Goal: Transaction & Acquisition: Book appointment/travel/reservation

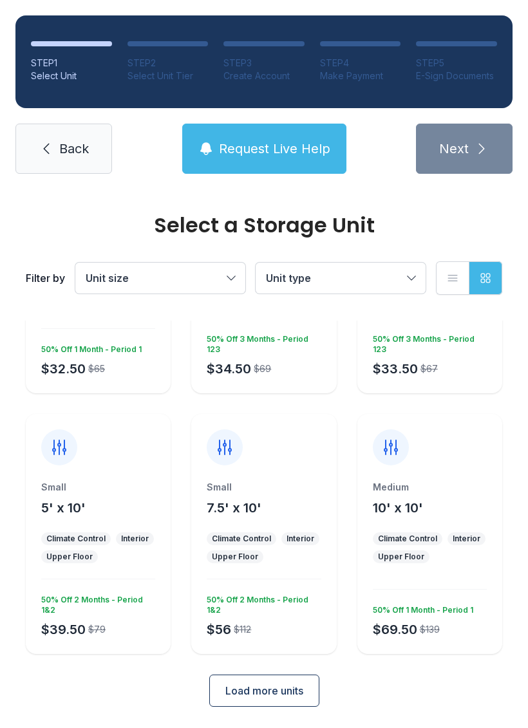
scroll to position [169, 0]
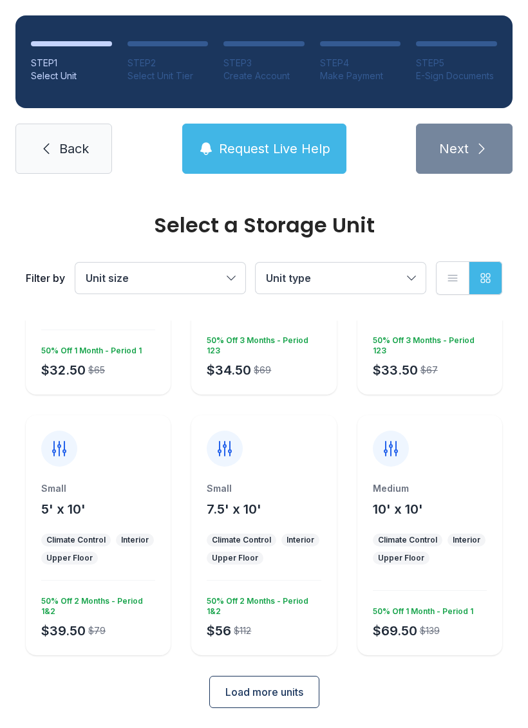
click at [296, 698] on span "Load more units" at bounding box center [264, 691] width 78 height 15
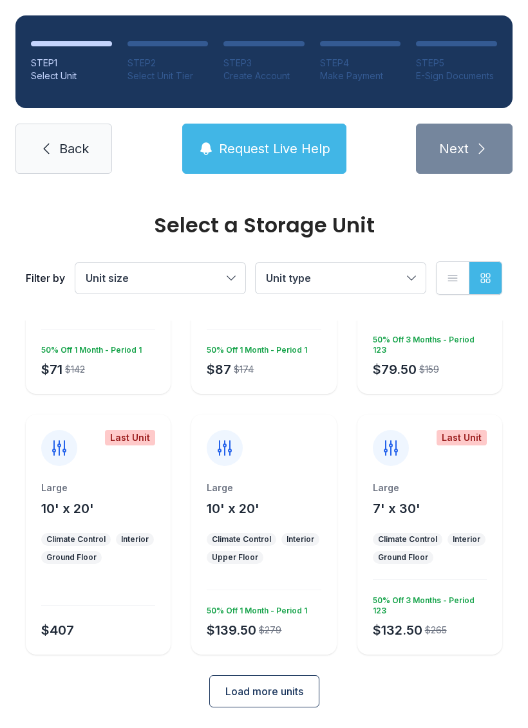
scroll to position [690, 0]
click at [292, 689] on span "Load more units" at bounding box center [264, 691] width 78 height 15
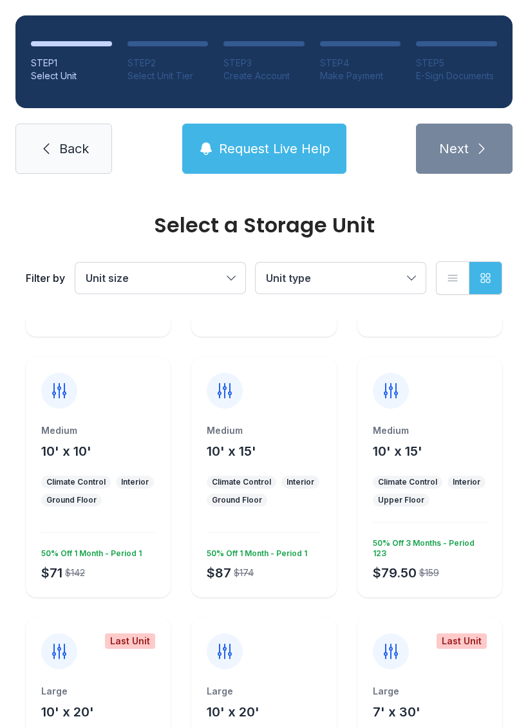
scroll to position [487, 0]
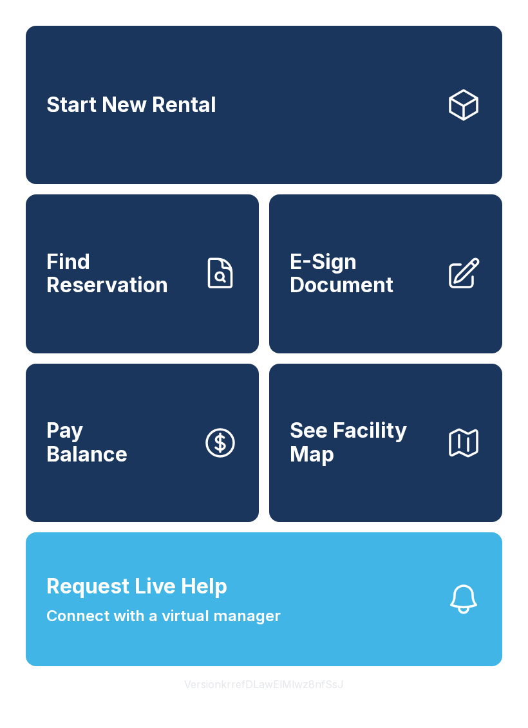
click at [346, 297] on span "E-Sign Document" at bounding box center [362, 273] width 145 height 47
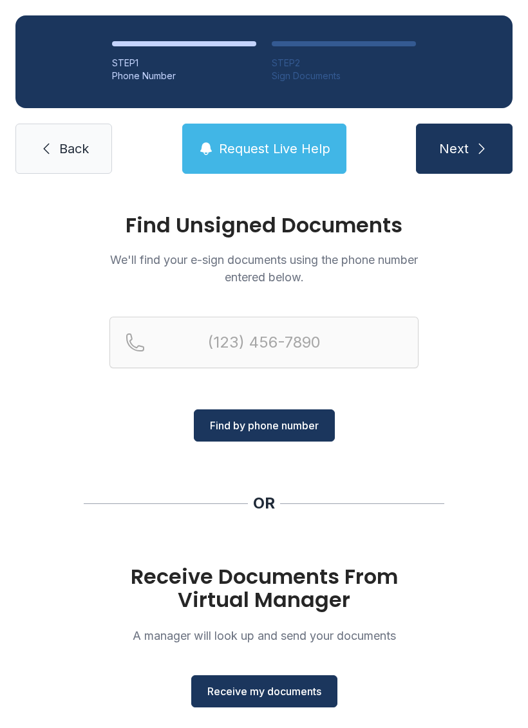
click at [271, 691] on span "Receive my documents" at bounding box center [264, 691] width 114 height 15
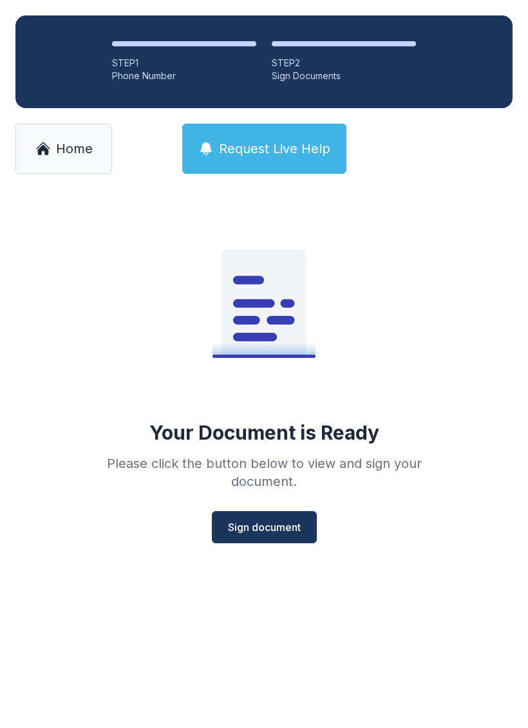
click at [265, 519] on span "Sign document" at bounding box center [264, 526] width 73 height 15
click at [282, 147] on span "Request Live Help" at bounding box center [274, 149] width 111 height 18
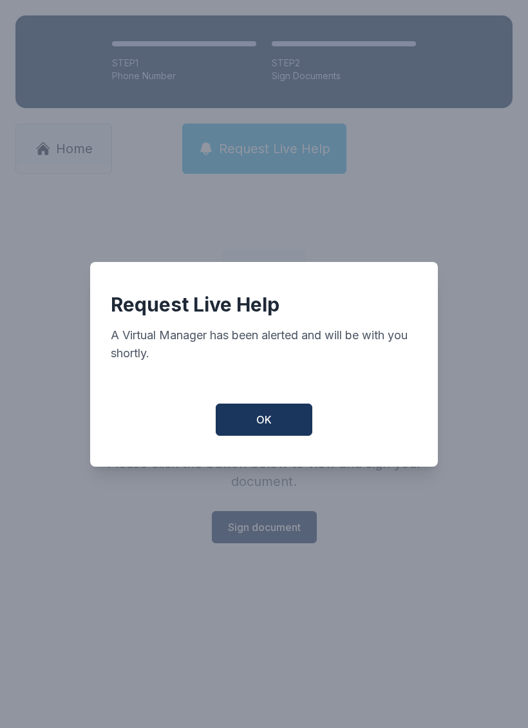
click at [274, 429] on button "OK" at bounding box center [264, 420] width 97 height 32
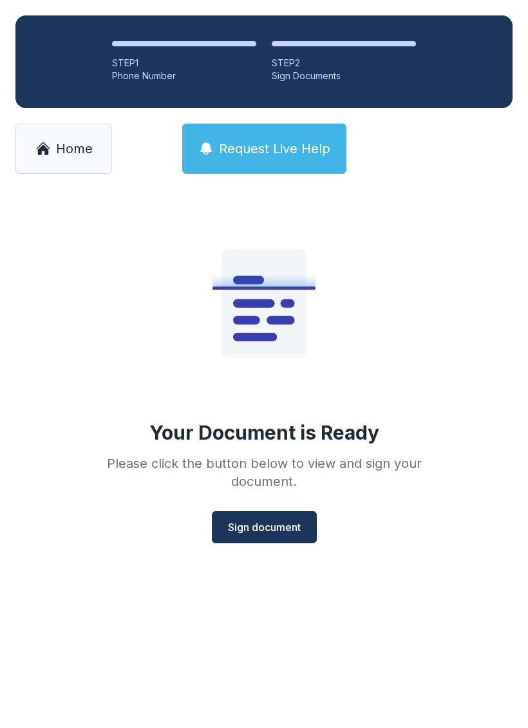
click at [265, 147] on span "Request Live Help" at bounding box center [274, 149] width 111 height 18
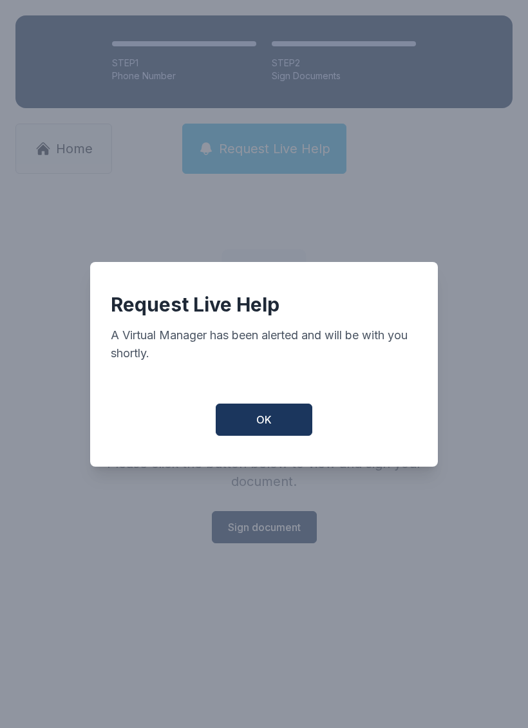
click at [285, 418] on button "OK" at bounding box center [264, 420] width 97 height 32
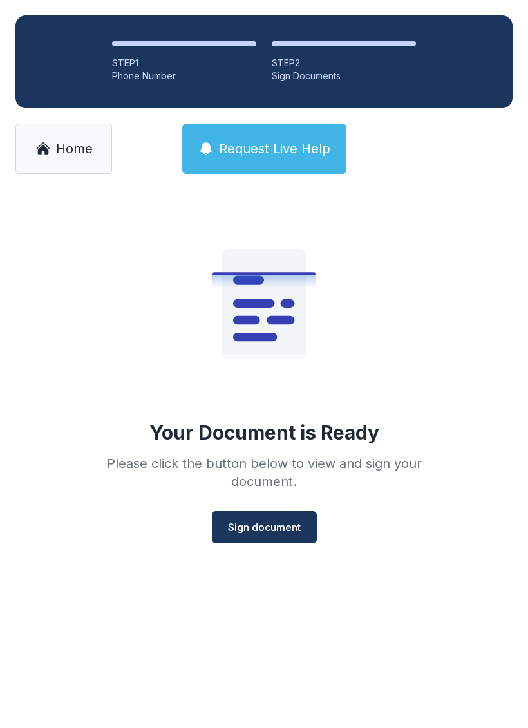
click at [68, 141] on span "Home" at bounding box center [74, 149] width 37 height 18
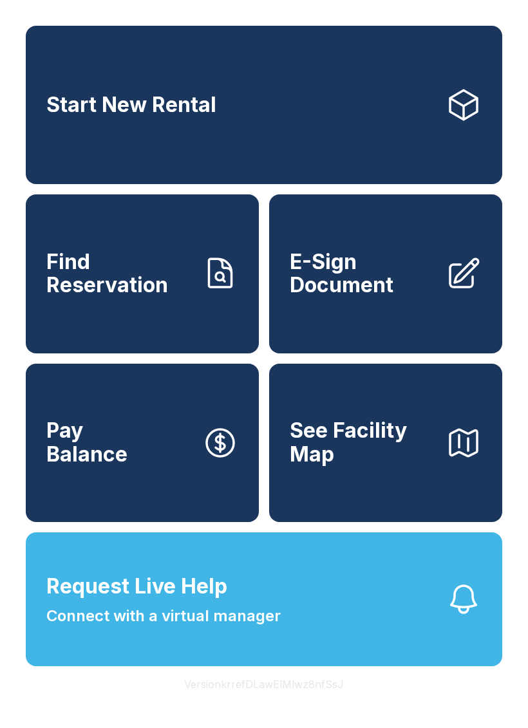
click at [218, 103] on link "Start New Rental" at bounding box center [264, 105] width 476 height 158
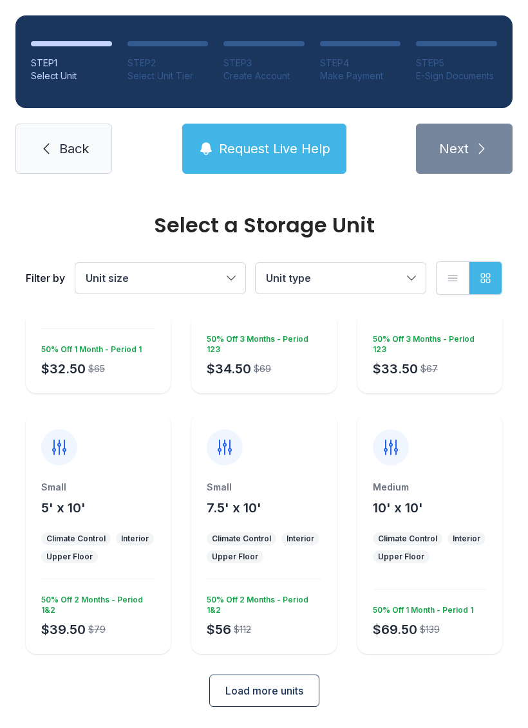
scroll to position [169, 0]
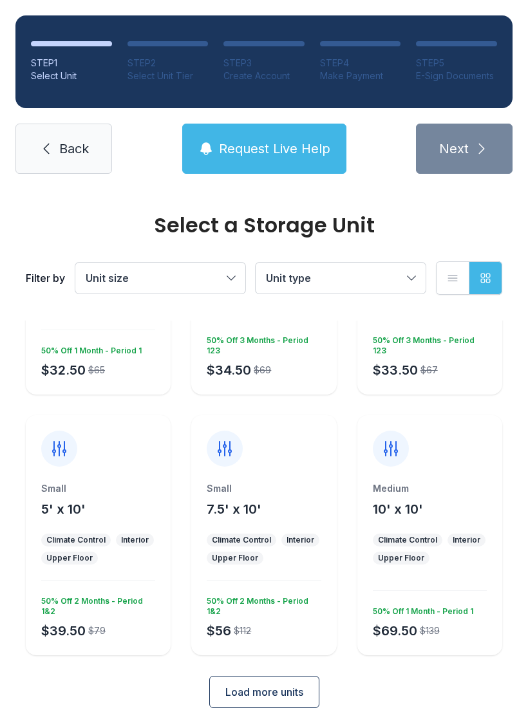
click at [265, 700] on button "Load more units" at bounding box center [264, 692] width 110 height 32
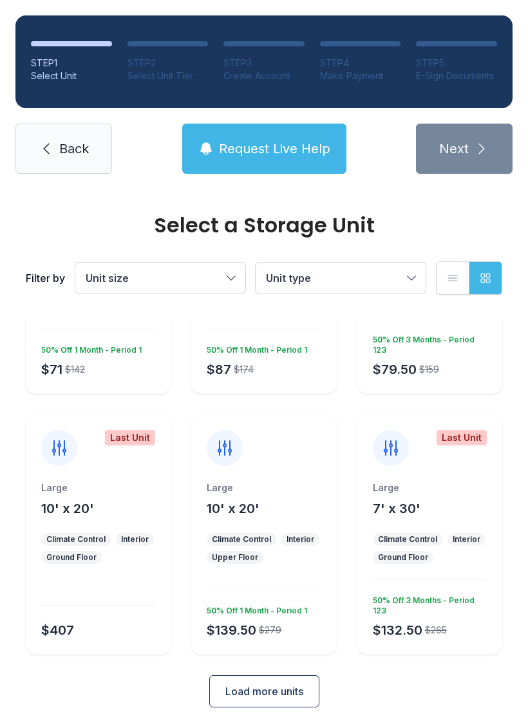
scroll to position [690, 0]
click at [295, 686] on span "Load more units" at bounding box center [264, 691] width 78 height 15
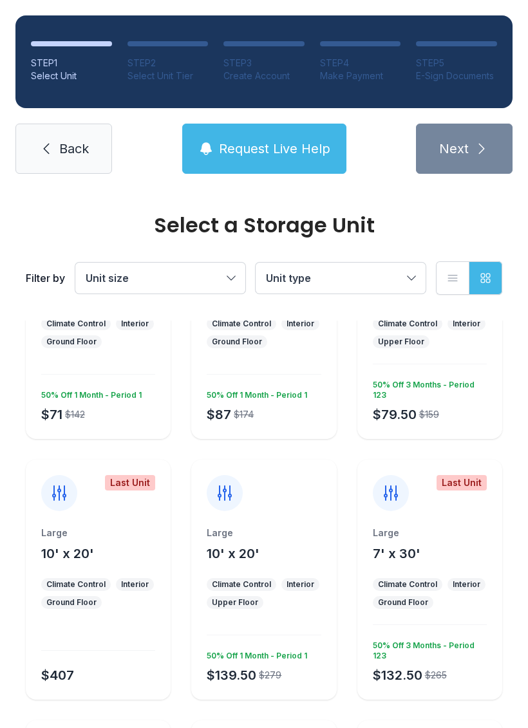
scroll to position [646, 0]
click at [404, 272] on button "Unit type" at bounding box center [341, 278] width 170 height 31
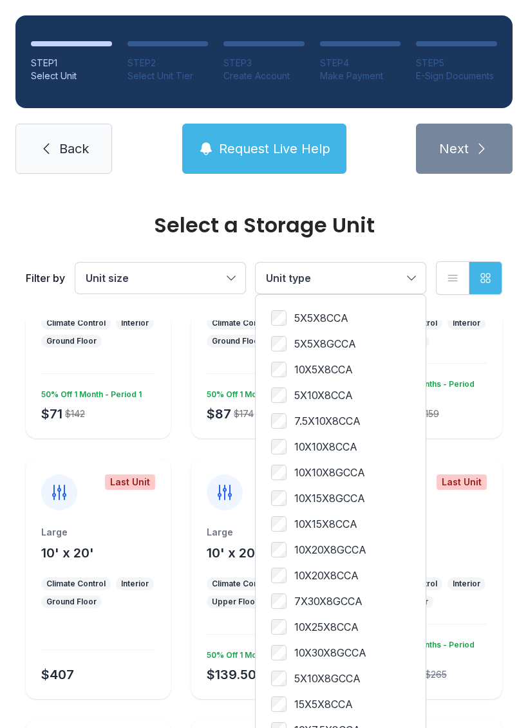
click at [409, 277] on button "Unit type" at bounding box center [341, 278] width 170 height 31
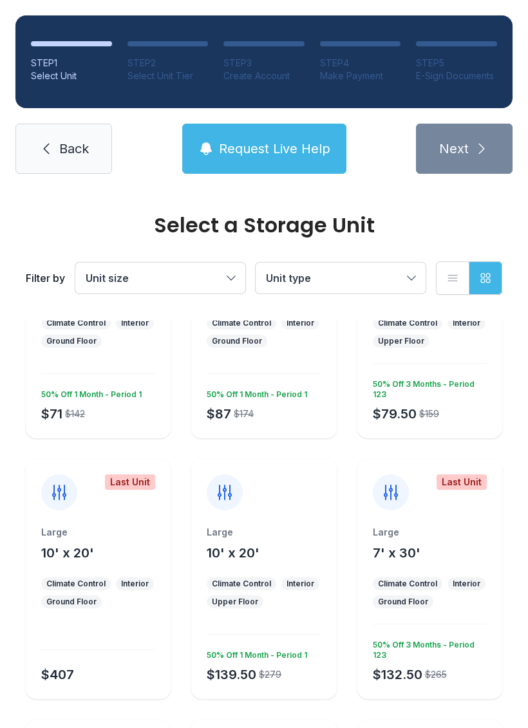
click at [222, 278] on span "Unit size" at bounding box center [154, 277] width 136 height 15
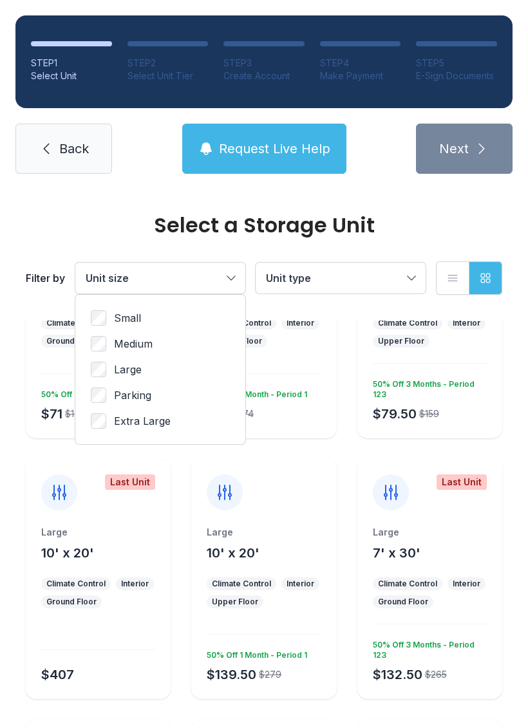
click at [217, 277] on span "Unit size" at bounding box center [154, 277] width 136 height 15
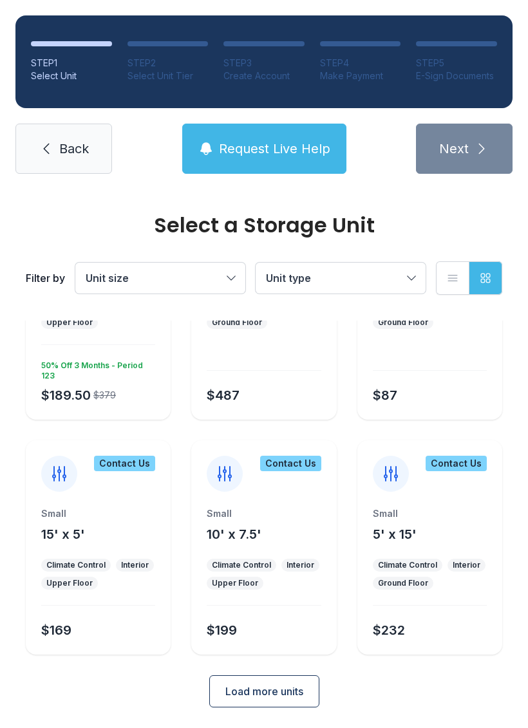
scroll to position [1186, 0]
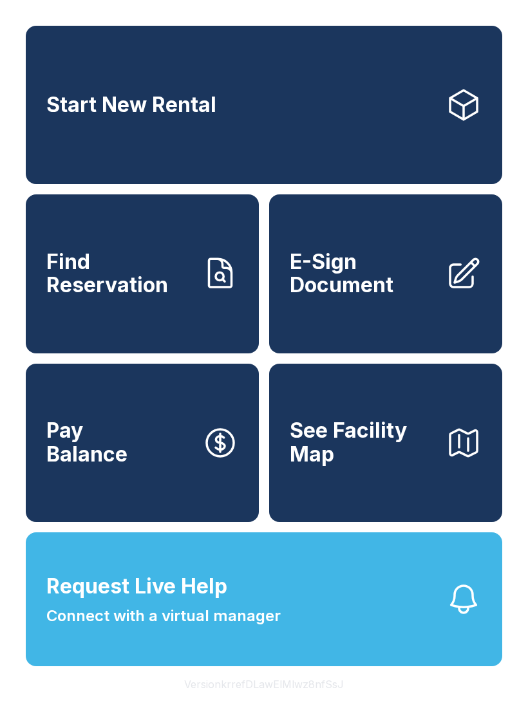
click at [197, 102] on span "Start New Rental" at bounding box center [131, 105] width 170 height 24
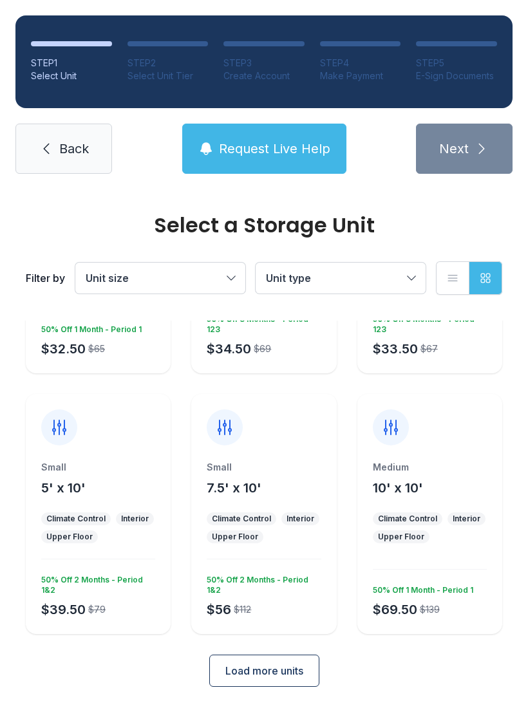
click at [304, 147] on span "Request Live Help" at bounding box center [274, 149] width 111 height 18
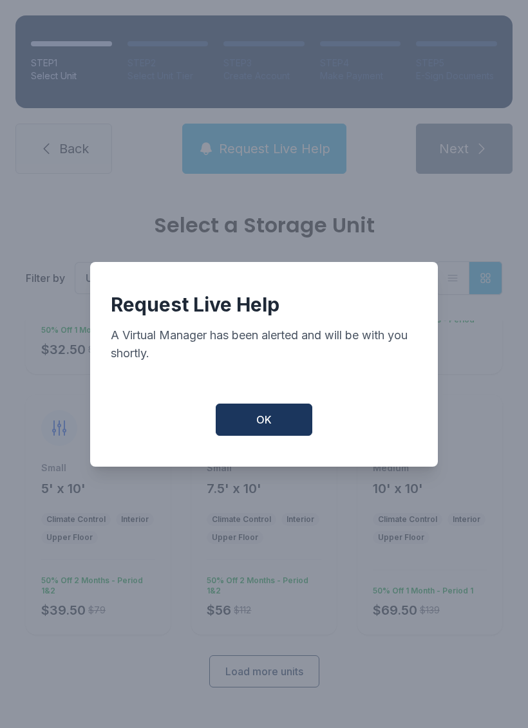
click at [259, 436] on button "OK" at bounding box center [264, 420] width 97 height 32
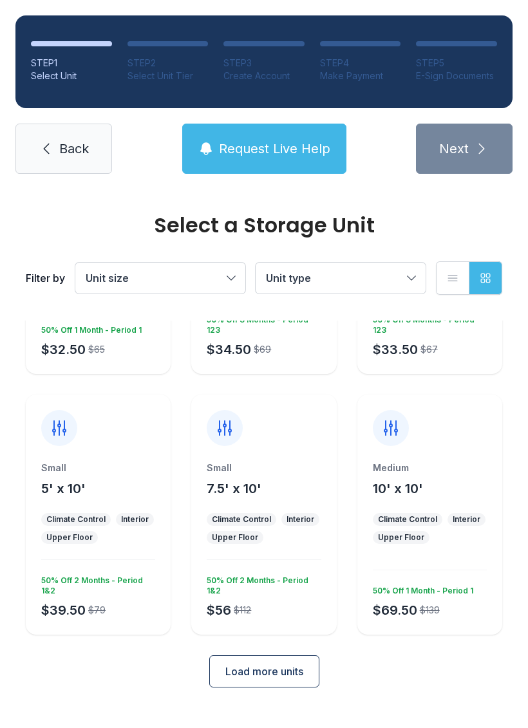
click at [282, 675] on span "Load more units" at bounding box center [264, 671] width 78 height 15
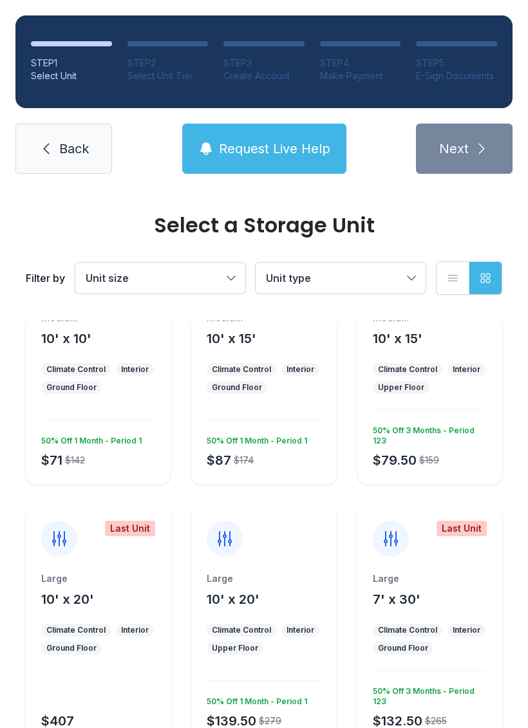
scroll to position [631, 0]
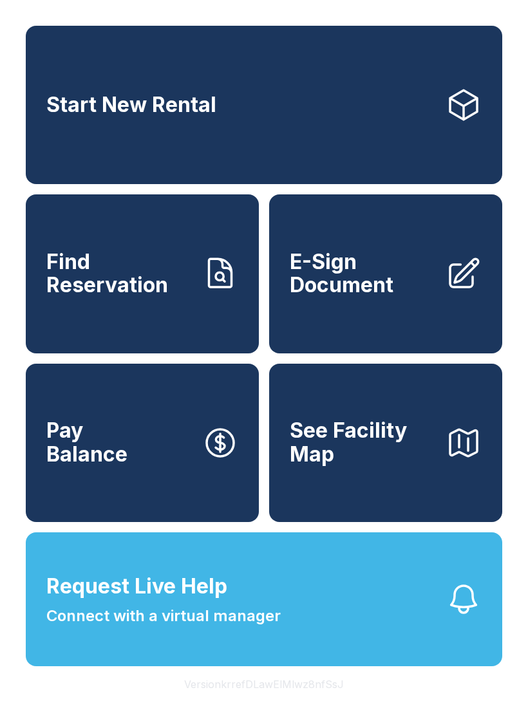
click at [366, 285] on span "E-Sign Document" at bounding box center [362, 273] width 145 height 47
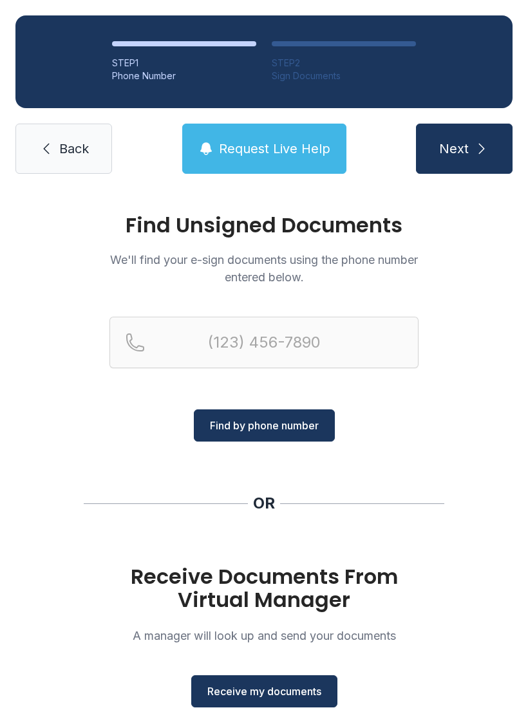
click at [259, 689] on span "Receive my documents" at bounding box center [264, 691] width 114 height 15
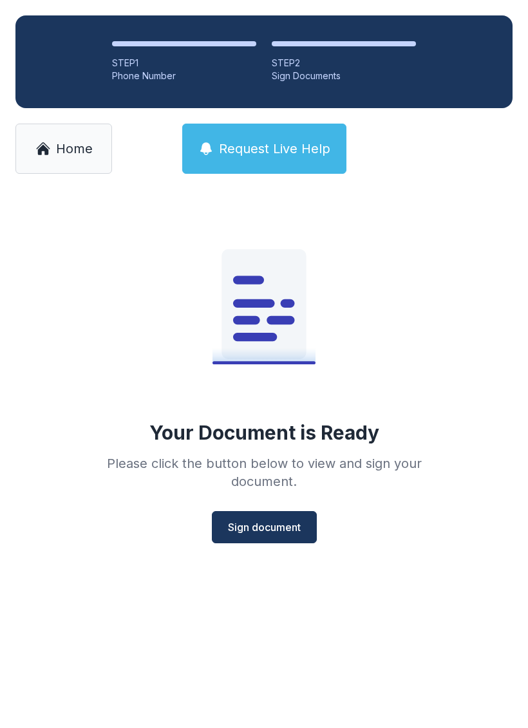
click at [275, 526] on span "Sign document" at bounding box center [264, 526] width 73 height 15
click at [57, 148] on span "Home" at bounding box center [74, 149] width 37 height 18
